Goal: Use online tool/utility: Utilize a website feature to perform a specific function

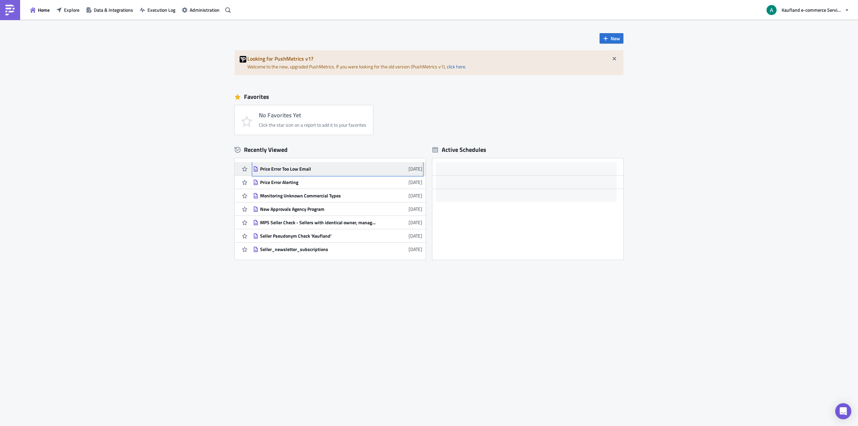
click at [298, 169] on div "Price Error Too Low Email" at bounding box center [318, 169] width 117 height 6
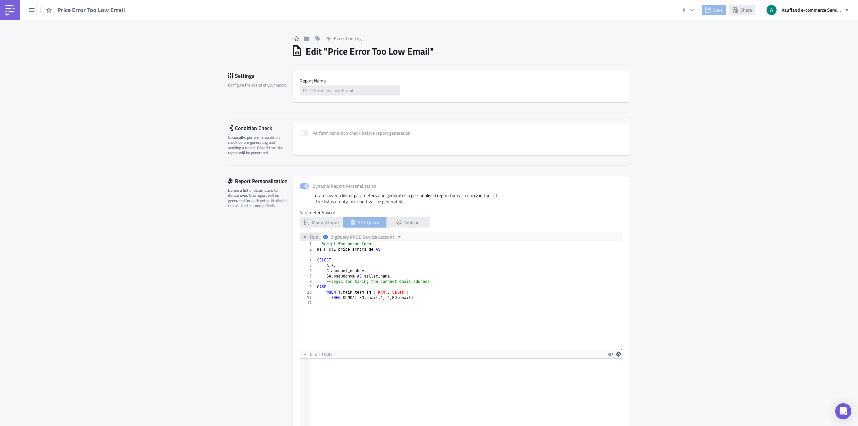
scroll to position [77, 337]
drag, startPoint x: 619, startPoint y: 296, endPoint x: 646, endPoint y: 436, distance: 143.4
click at [646, 426] on html "Price Error Too Low Email Save Share Kaufland e-commerce Services GmbH & Co. KG…" at bounding box center [429, 213] width 858 height 427
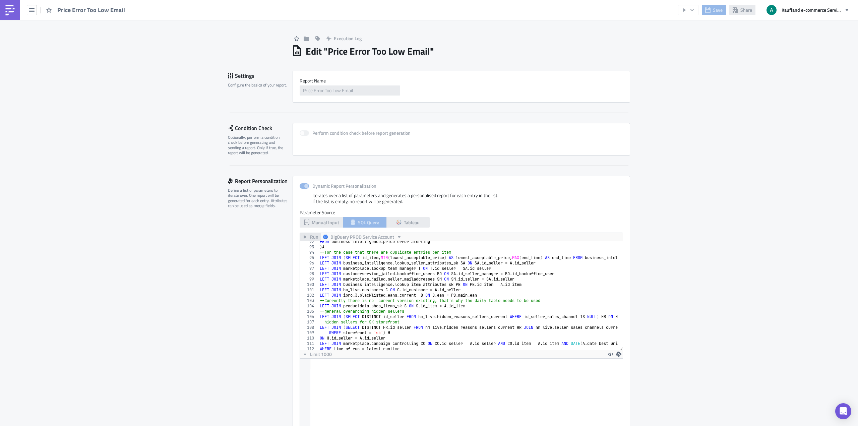
scroll to position [490, 0]
drag, startPoint x: 618, startPoint y: 347, endPoint x: 636, endPoint y: 352, distance: 18.6
drag, startPoint x: 617, startPoint y: 347, endPoint x: 617, endPoint y: 364, distance: 17.4
click at [617, 364] on div "92 93 94 95 96 97 98 99 100 101 102 103 104 105 106 107 108 109 110 111 112 113…" at bounding box center [461, 342] width 323 height 203
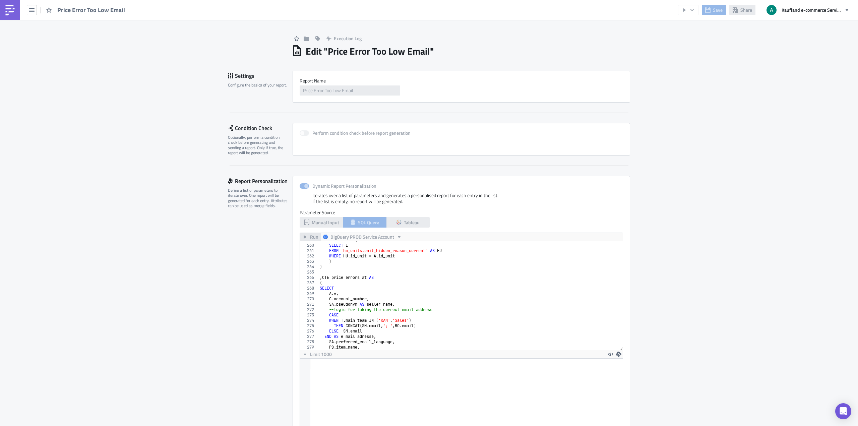
scroll to position [1388, 0]
type textarea "SELECT"
click at [458, 289] on div "AND NOT EXISTS ( SELECT 1 FROM `hm_units.unit_hidden_reason_current` AS HU WHER…" at bounding box center [586, 294] width 536 height 114
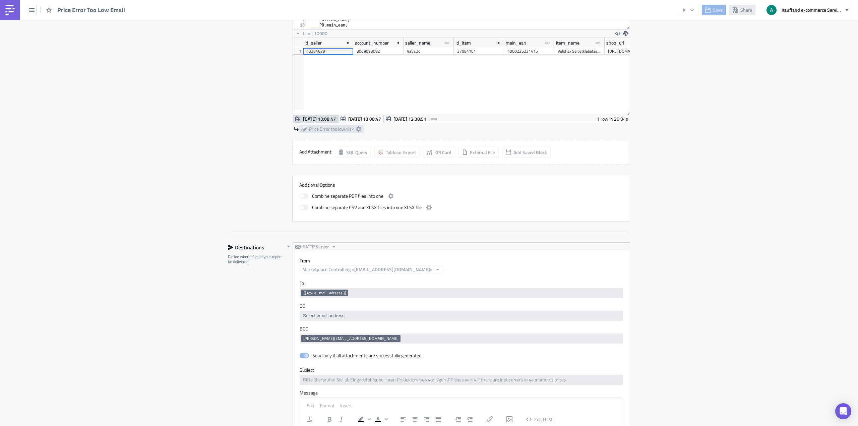
scroll to position [300, 0]
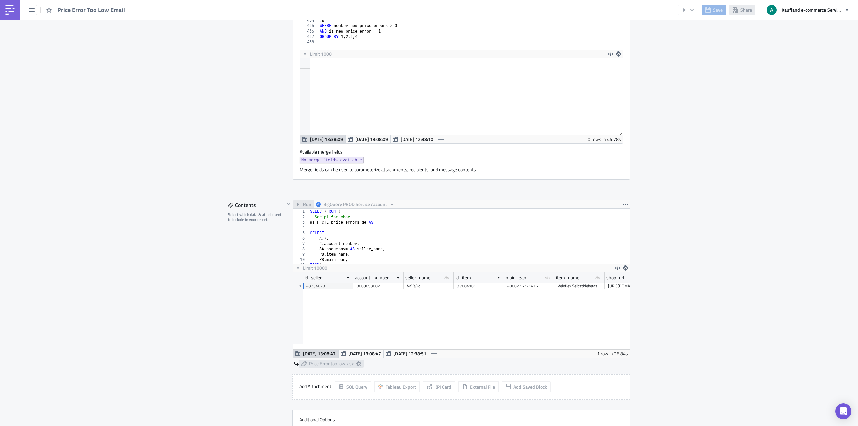
type textarea "A.*,"
click at [395, 238] on div "SELECT * FROM ( --Script for chart WITH CTE_price_errors_de AS ( SELECT A .*, C…" at bounding box center [577, 239] width 536 height 61
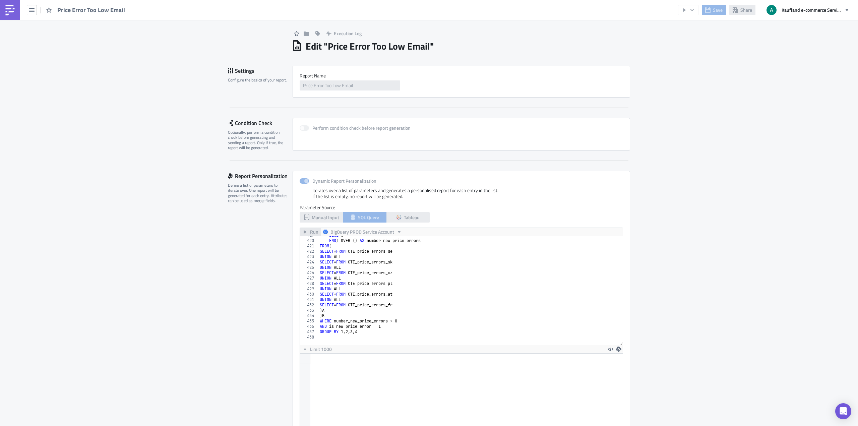
scroll to position [0, 0]
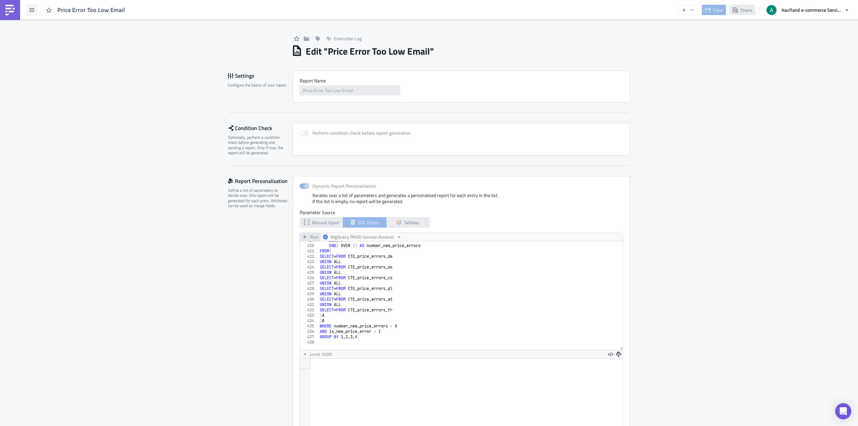
click at [391, 272] on div "ELSE 0 END ) OVER ( ) AS number_new_price_errors FROM ( SELECT * FROM CTE_price…" at bounding box center [586, 295] width 536 height 114
click at [523, 326] on div "ELSE 0 END ) OVER ( ) AS number_new_price_errors FROM ( SELECT * FROM CTE_price…" at bounding box center [586, 295] width 536 height 114
type textarea "UNION ALL"
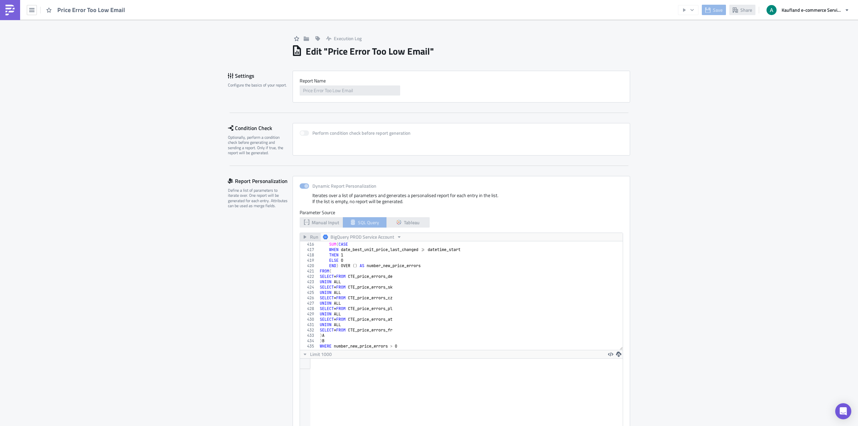
click at [385, 294] on div "END AS is_new_price_error , SUM ( CASE WHEN date_best_unit_price_last_changed >…" at bounding box center [586, 293] width 536 height 114
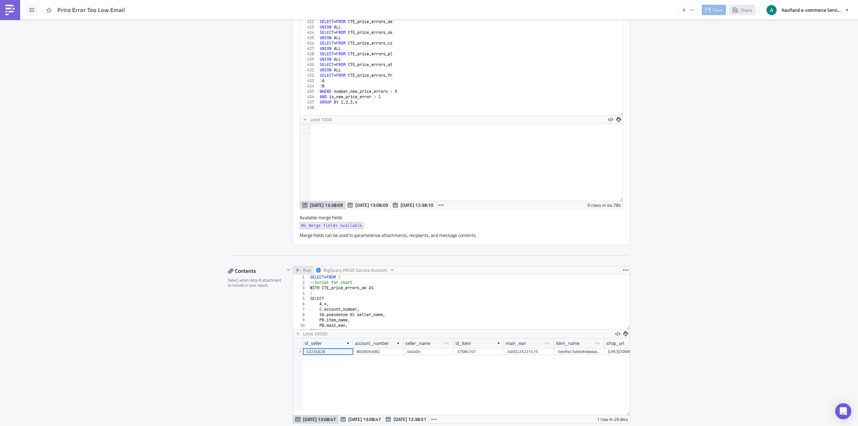
click at [356, 106] on div "ELSE 0 END ) OVER ( ) AS number_new_price_errors FROM ( SELECT * FROM CTE_price…" at bounding box center [586, 60] width 536 height 114
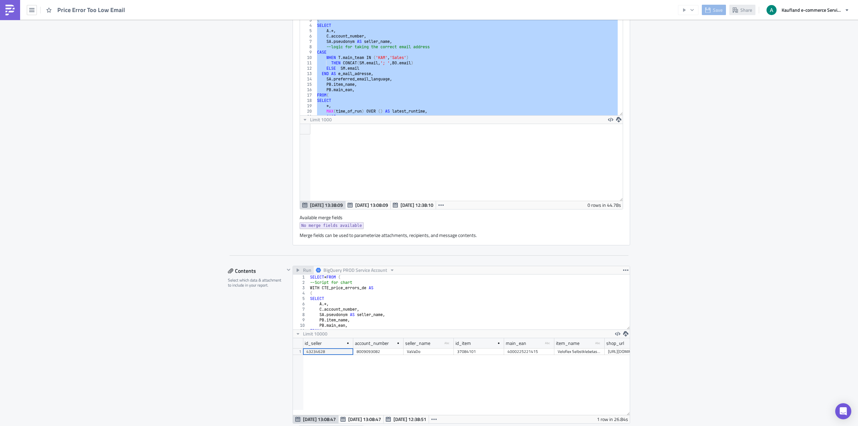
scroll to position [0, 0]
drag, startPoint x: 362, startPoint y: 107, endPoint x: 259, endPoint y: -41, distance: 180.1
click at [259, 0] on html "Price Error Too Low Email Save Share Kaufland e-commerce Services GmbH & Co. KG…" at bounding box center [429, 213] width 858 height 427
type textarea "--Script for parameters WITH CTE_price_errors_de AS"
